Goal: Information Seeking & Learning: Learn about a topic

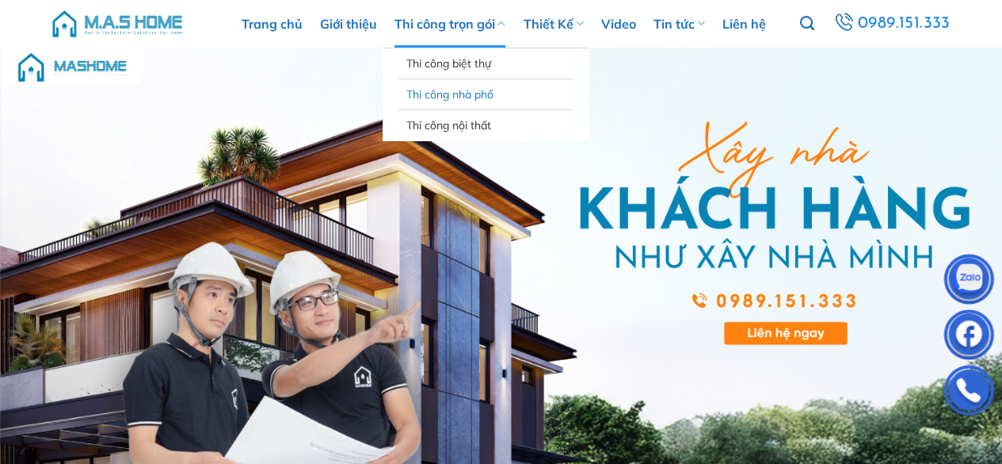
click at [445, 93] on link "Thi công nhà phố" at bounding box center [485, 94] width 158 height 30
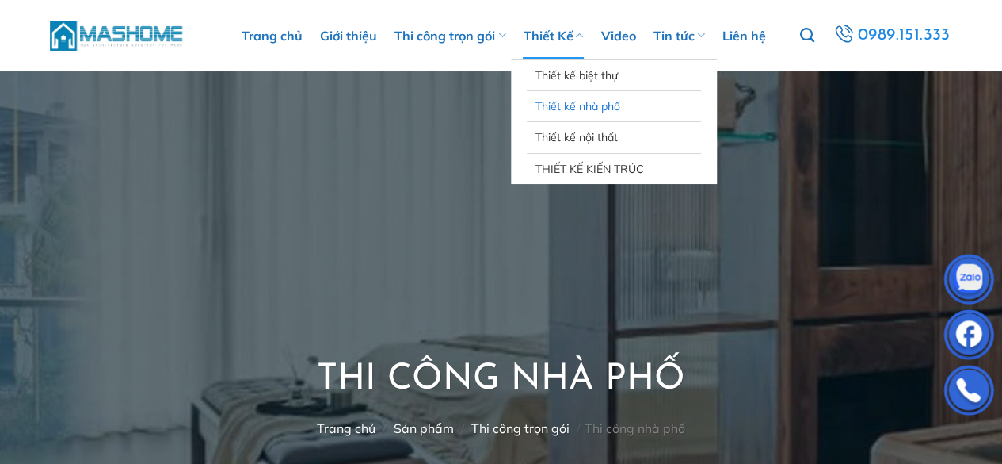
click at [559, 96] on link "Thiết kế nhà phố" at bounding box center [614, 106] width 158 height 30
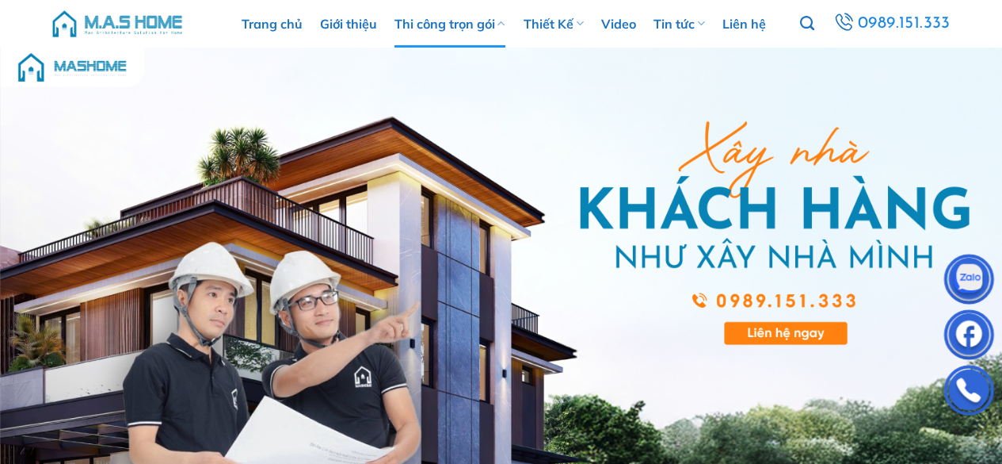
click at [430, 23] on link "Thi công trọn gói" at bounding box center [450, 24] width 111 height 48
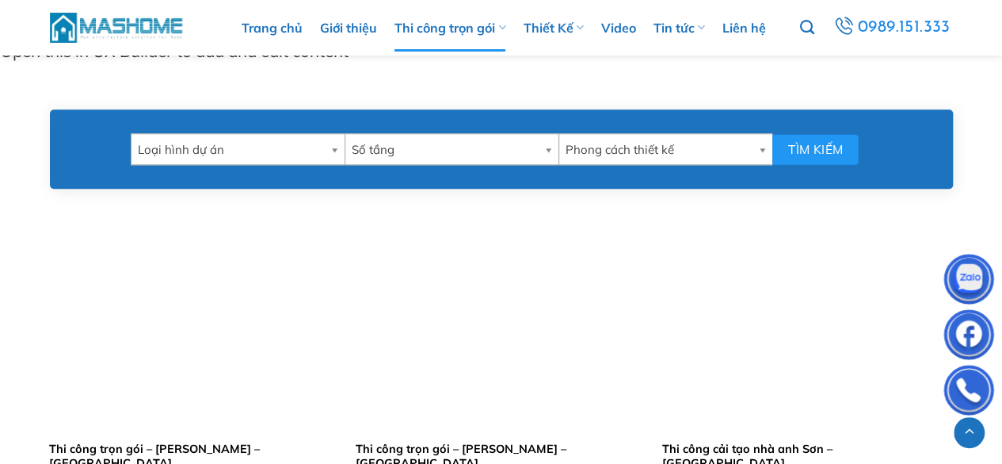
scroll to position [711, 0]
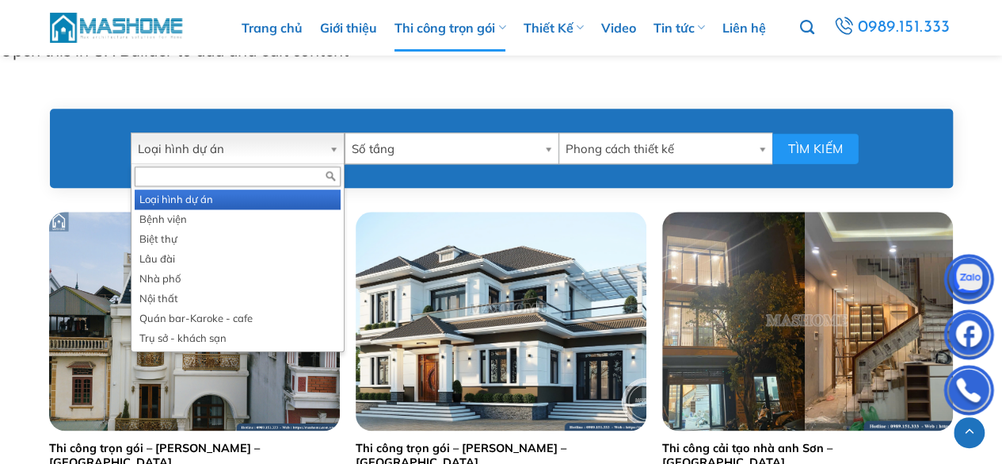
click at [334, 148] on b at bounding box center [337, 148] width 14 height 30
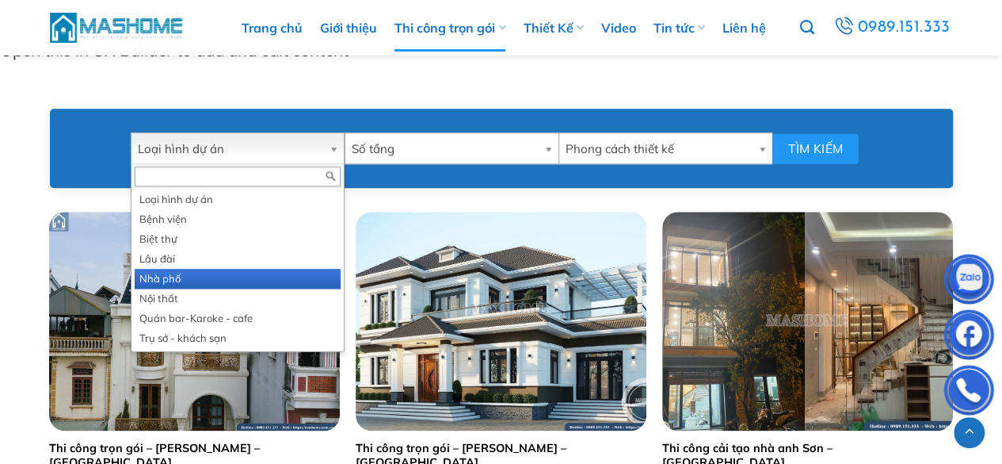
click at [200, 284] on li "Nhà phố" at bounding box center [238, 279] width 206 height 20
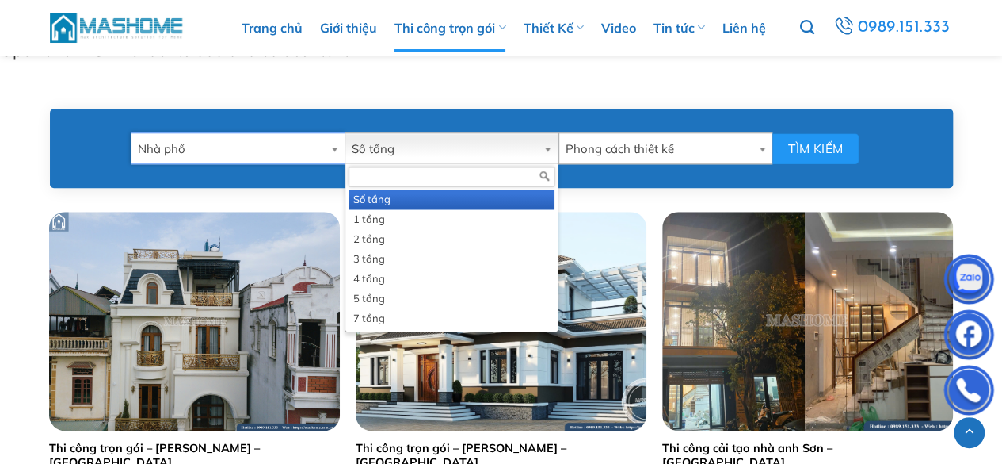
click at [548, 152] on b at bounding box center [551, 148] width 14 height 30
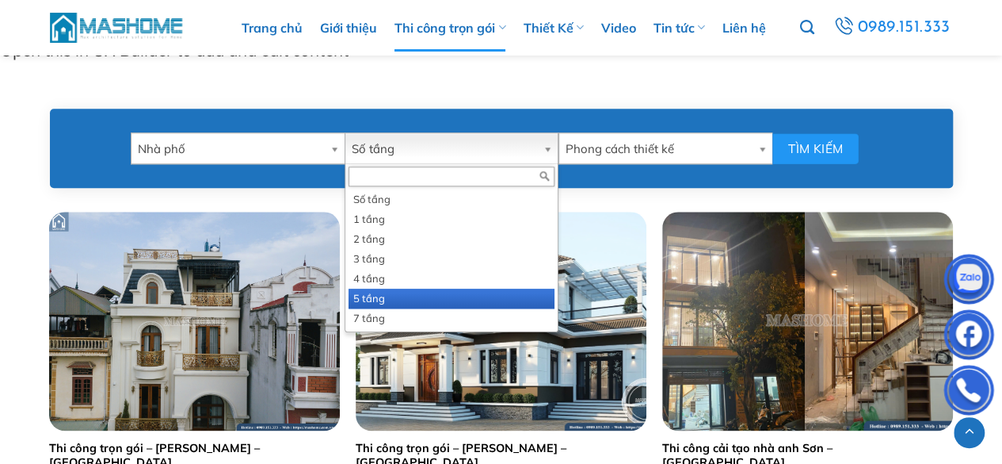
click at [372, 296] on li "5 tầng" at bounding box center [452, 298] width 206 height 20
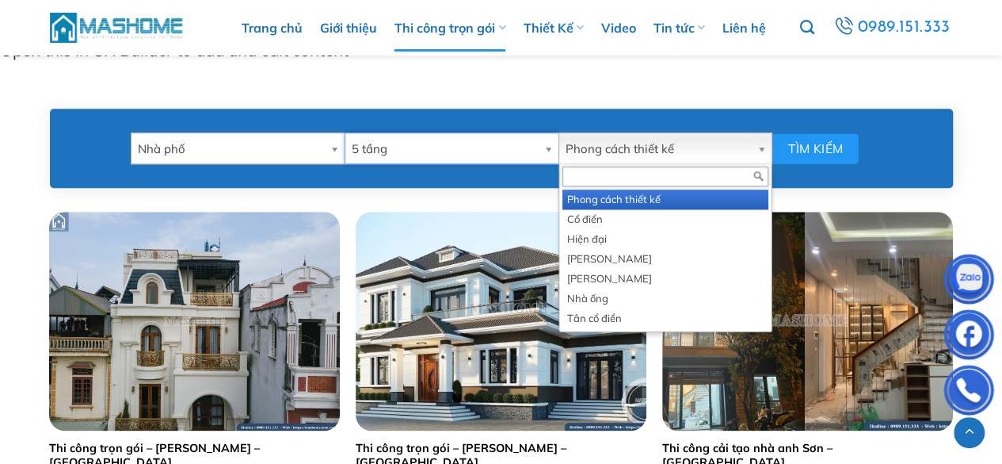
click at [764, 151] on b at bounding box center [764, 148] width 14 height 30
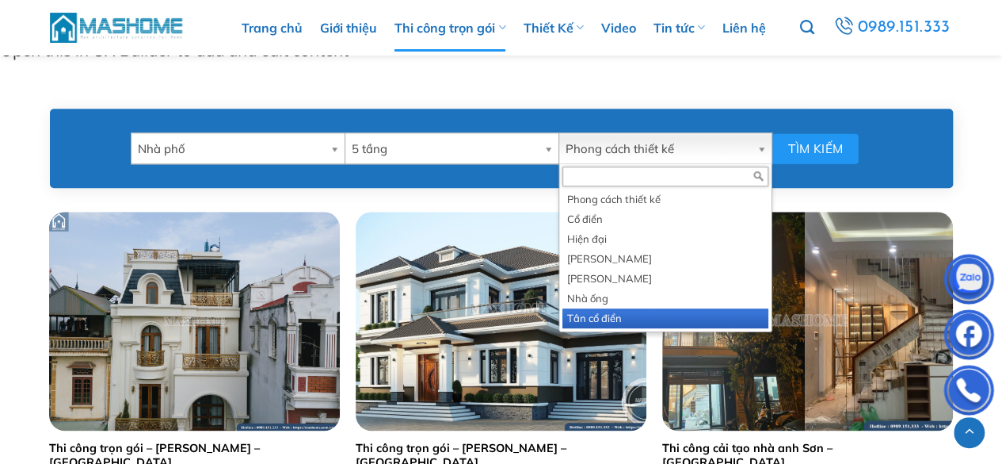
click at [605, 315] on li "Tân cổ điển" at bounding box center [666, 318] width 206 height 20
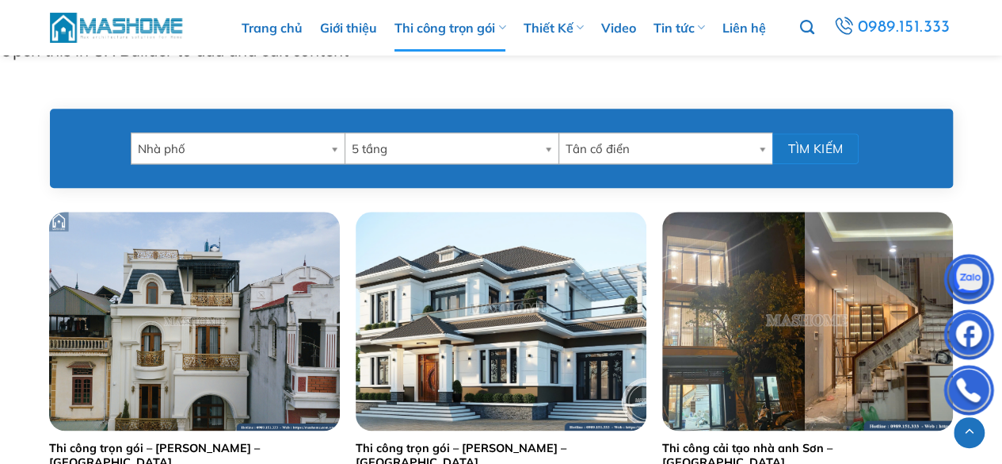
click at [813, 145] on button "Tìm kiếm" at bounding box center [816, 148] width 86 height 31
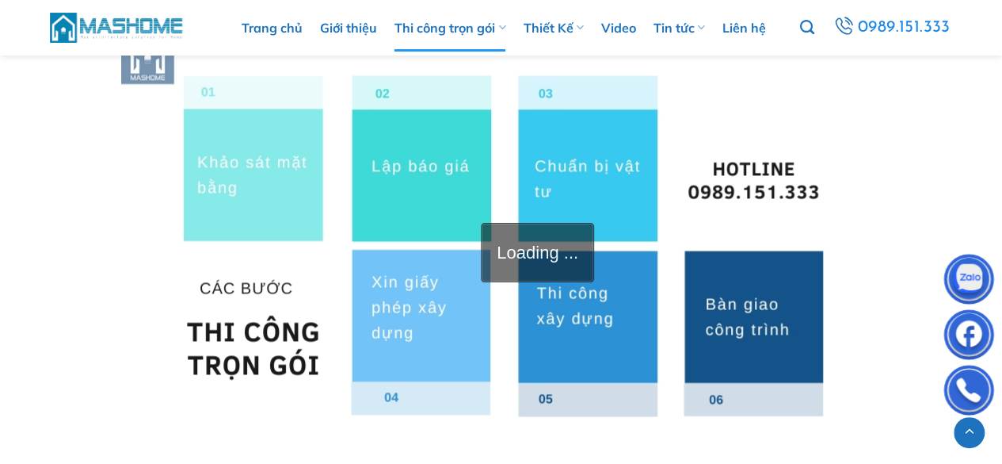
scroll to position [3919, 0]
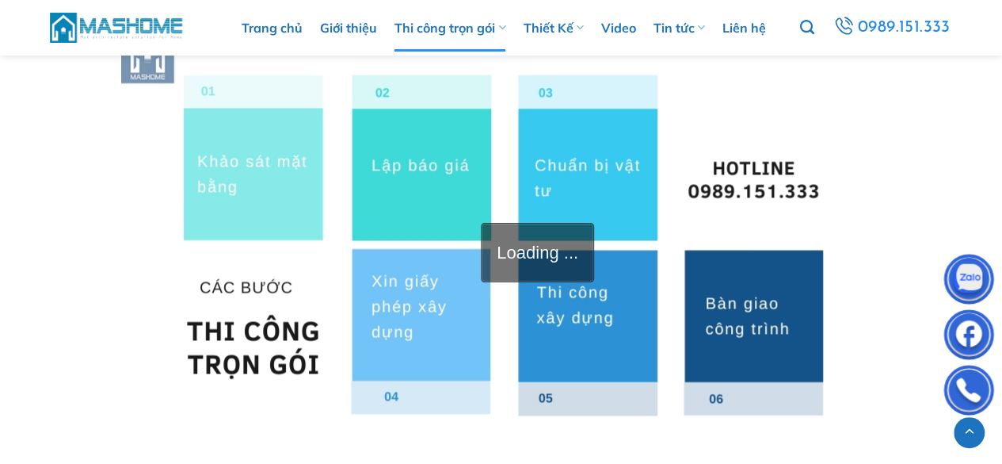
click at [414, 177] on img at bounding box center [501, 244] width 761 height 428
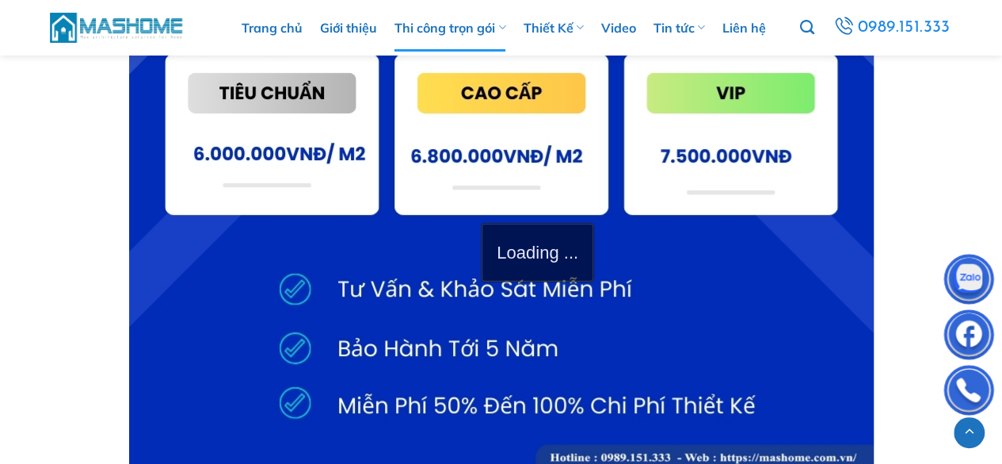
scroll to position [6188, 0]
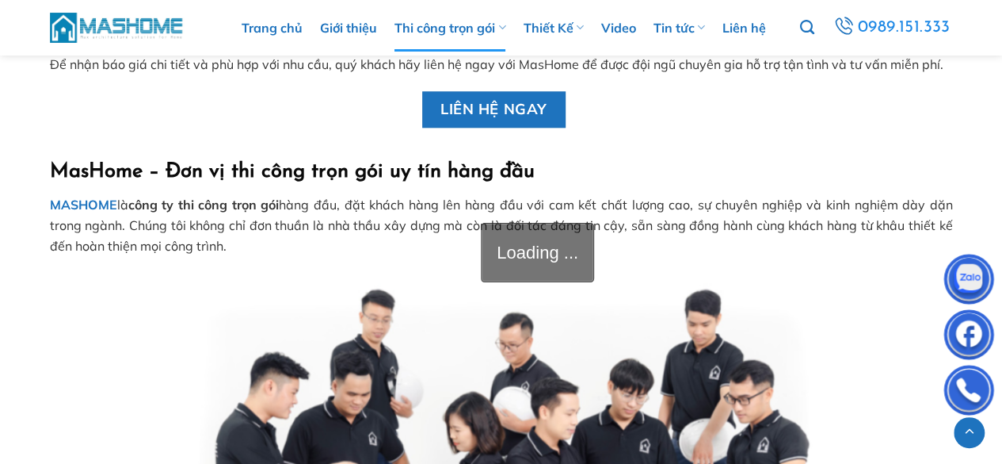
click at [498, 277] on div "Loading ..." at bounding box center [537, 252] width 113 height 59
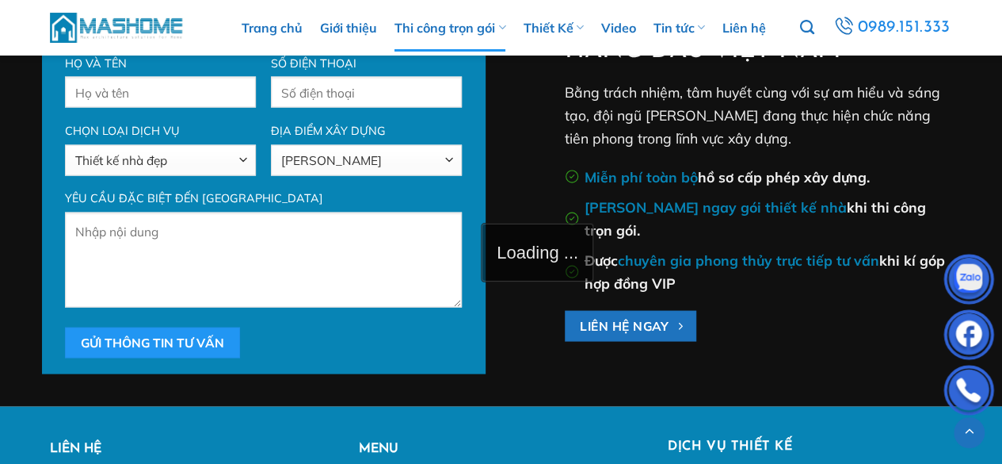
scroll to position [10539, 0]
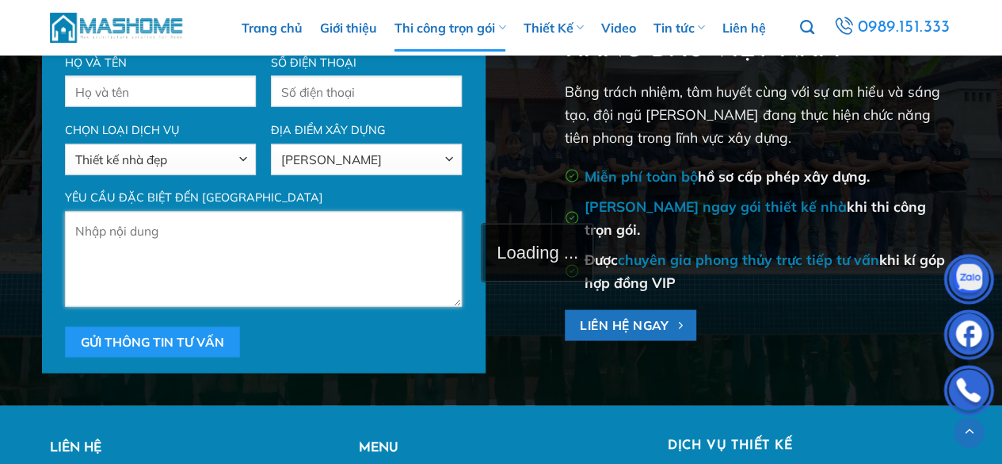
click at [246, 218] on textarea "Form liên hệ" at bounding box center [263, 259] width 396 height 95
